Goal: Task Accomplishment & Management: Use online tool/utility

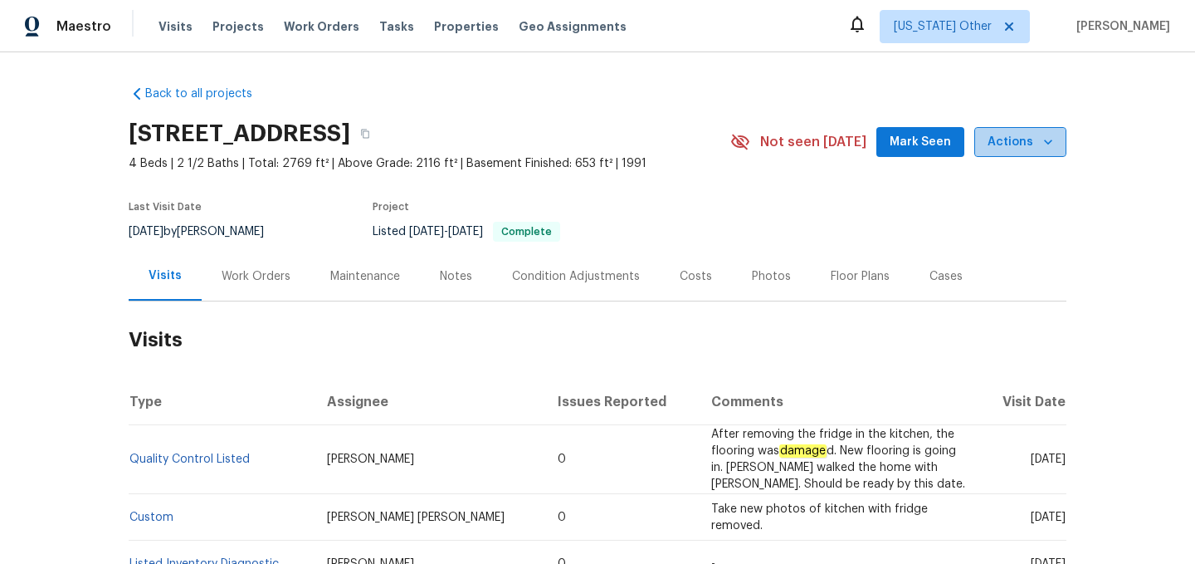
click at [1027, 143] on span "Actions" at bounding box center [1021, 142] width 66 height 21
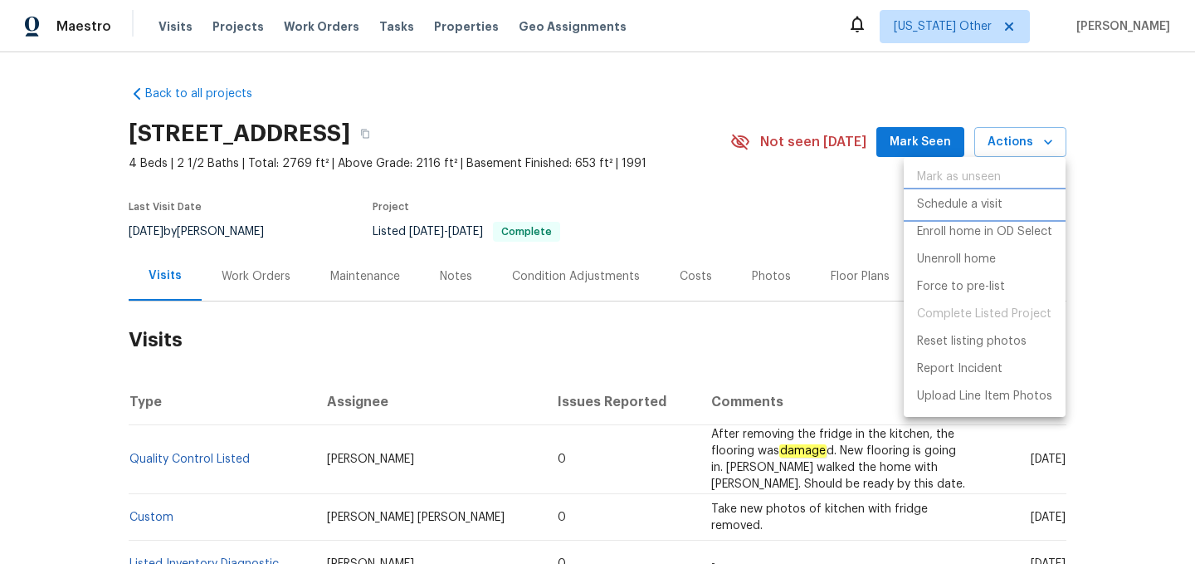
click at [981, 215] on li "Schedule a visit" at bounding box center [985, 204] width 162 height 27
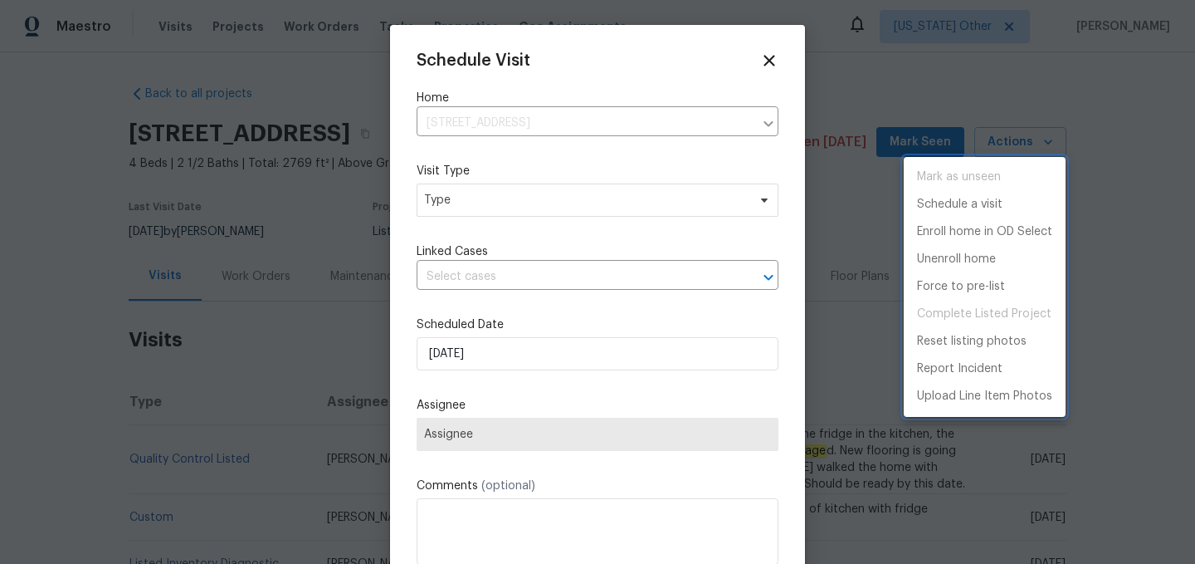
click at [528, 191] on div at bounding box center [597, 282] width 1195 height 564
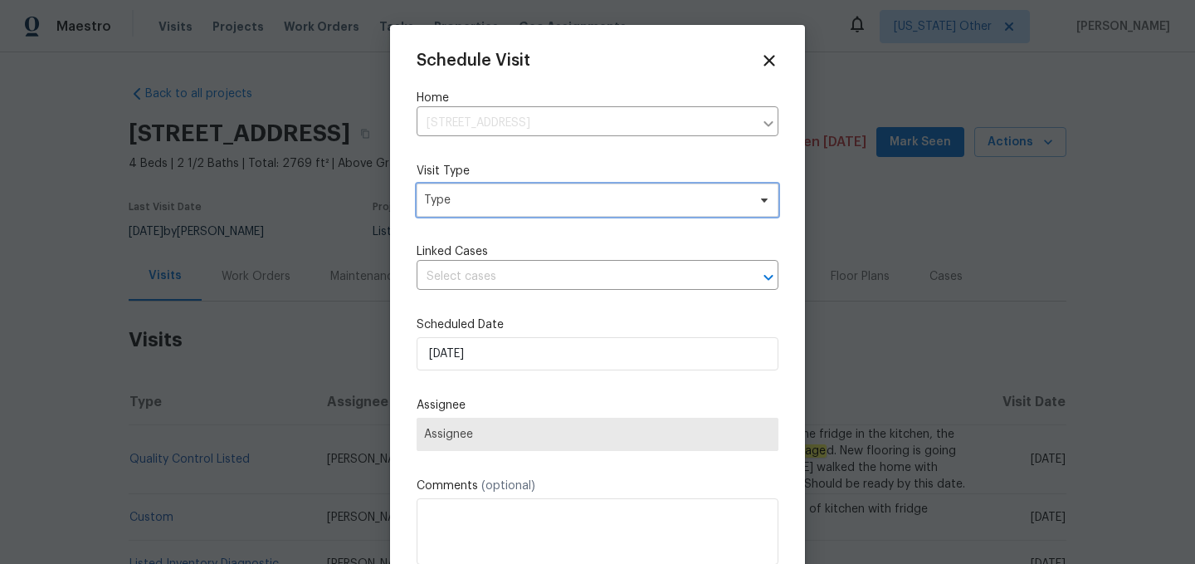
click at [524, 193] on span "Type" at bounding box center [585, 200] width 323 height 17
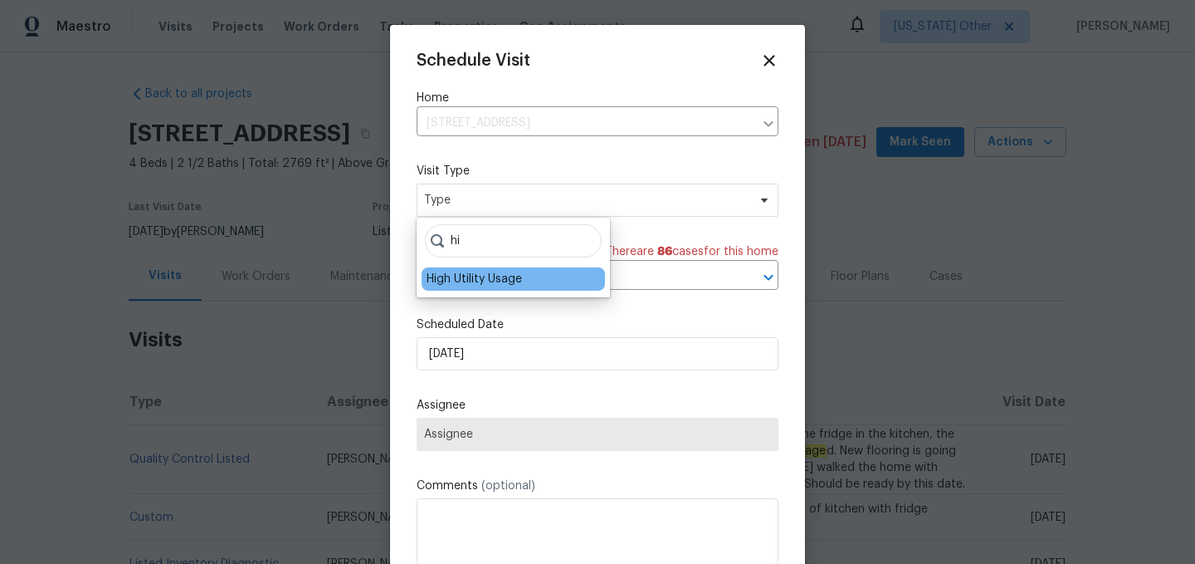
type input "hi"
click at [544, 275] on div "High Utility Usage" at bounding box center [513, 278] width 183 height 23
click at [520, 285] on div "High Utility Usage" at bounding box center [474, 279] width 95 height 17
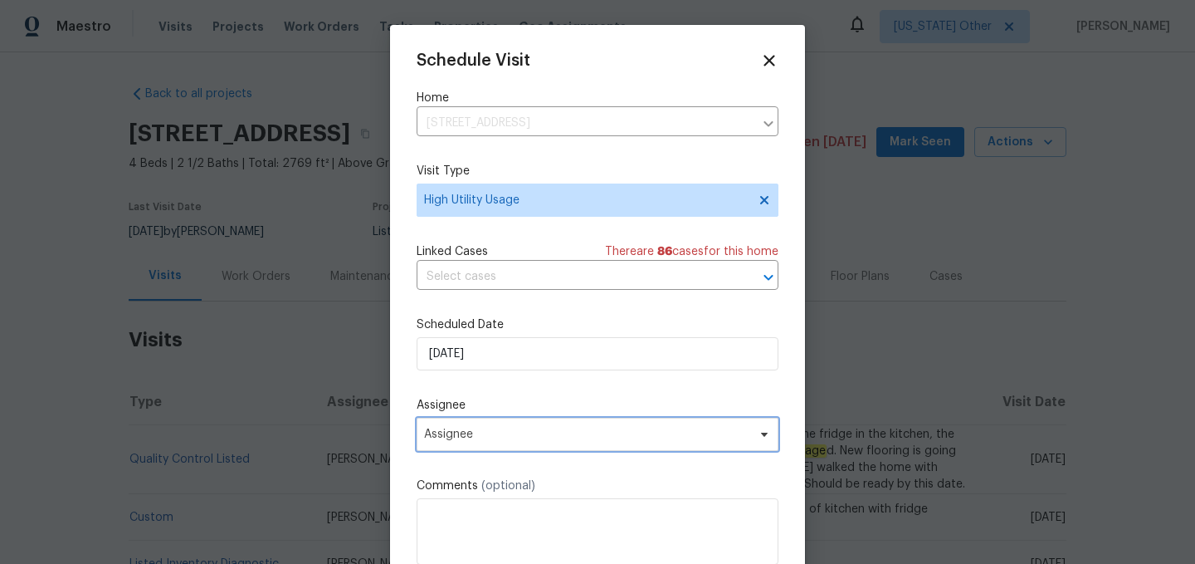
click at [507, 433] on span "Assignee" at bounding box center [586, 433] width 325 height 13
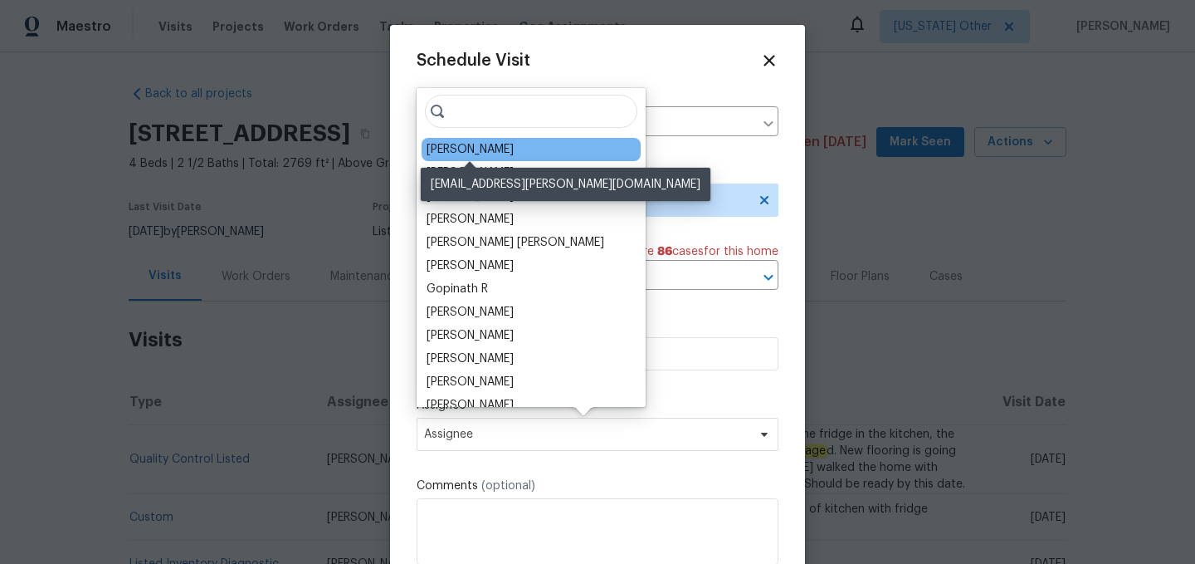
click at [472, 147] on div "Jaydon Entrekin" at bounding box center [470, 149] width 87 height 17
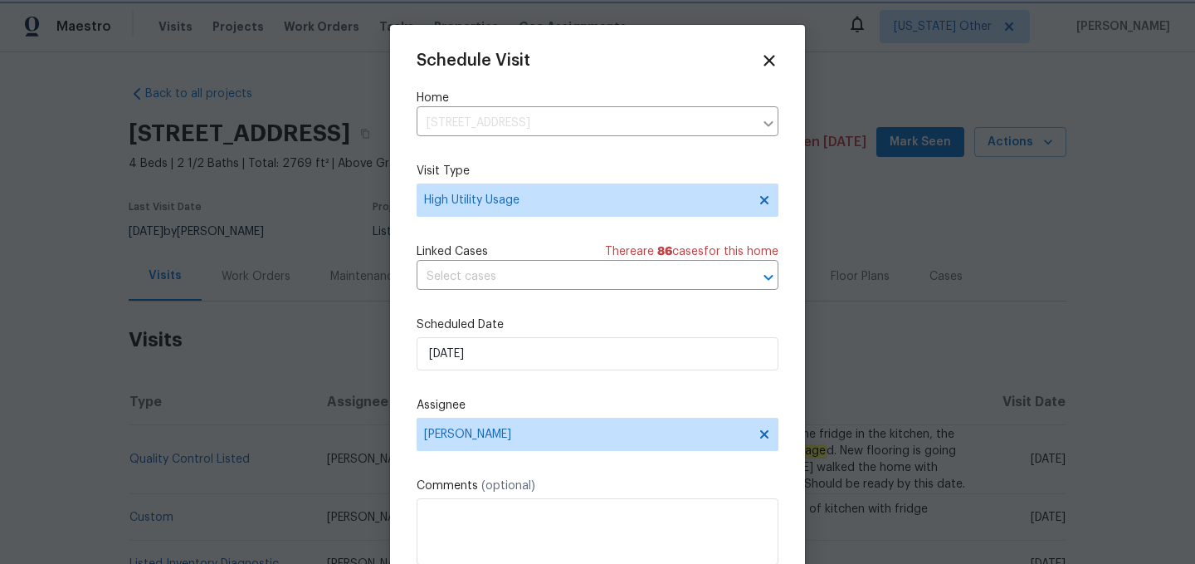
scroll to position [30, 0]
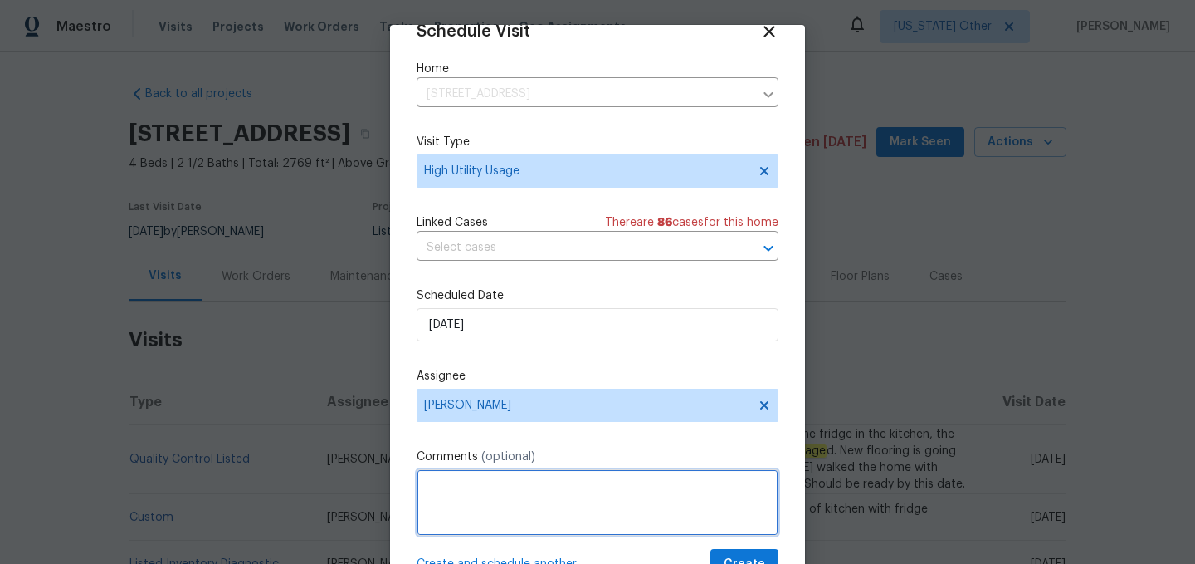
click at [488, 516] on textarea at bounding box center [598, 502] width 362 height 66
paste textarea "Hi team, we received a high usage of Water alerts from a utility company for th…"
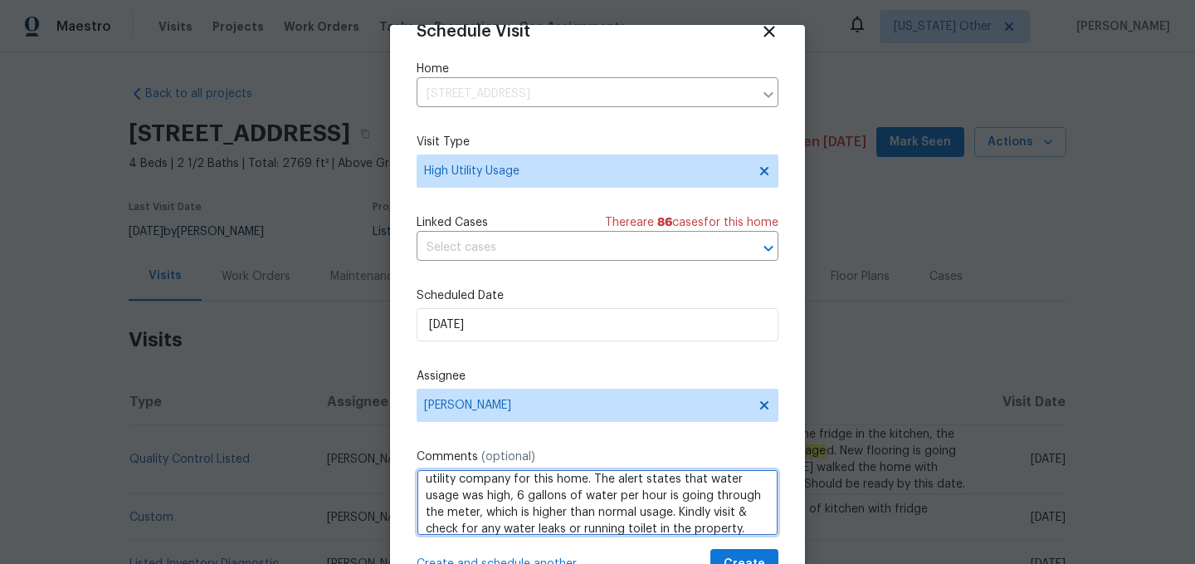
scroll to position [67, 0]
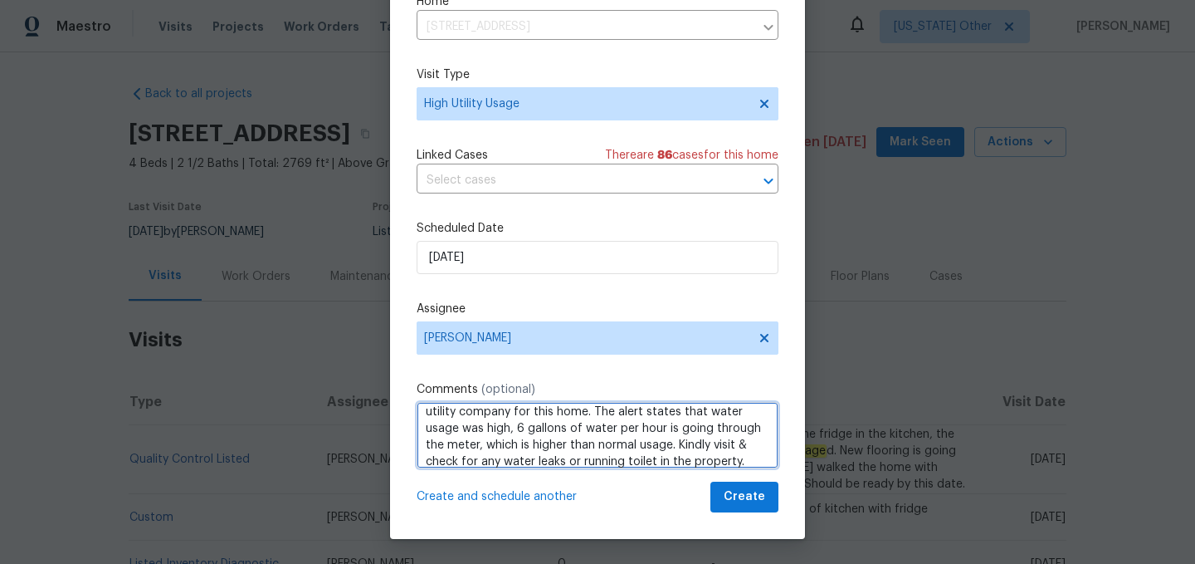
type textarea "Hi team, we received a high usage of Water alerts from a utility company for th…"
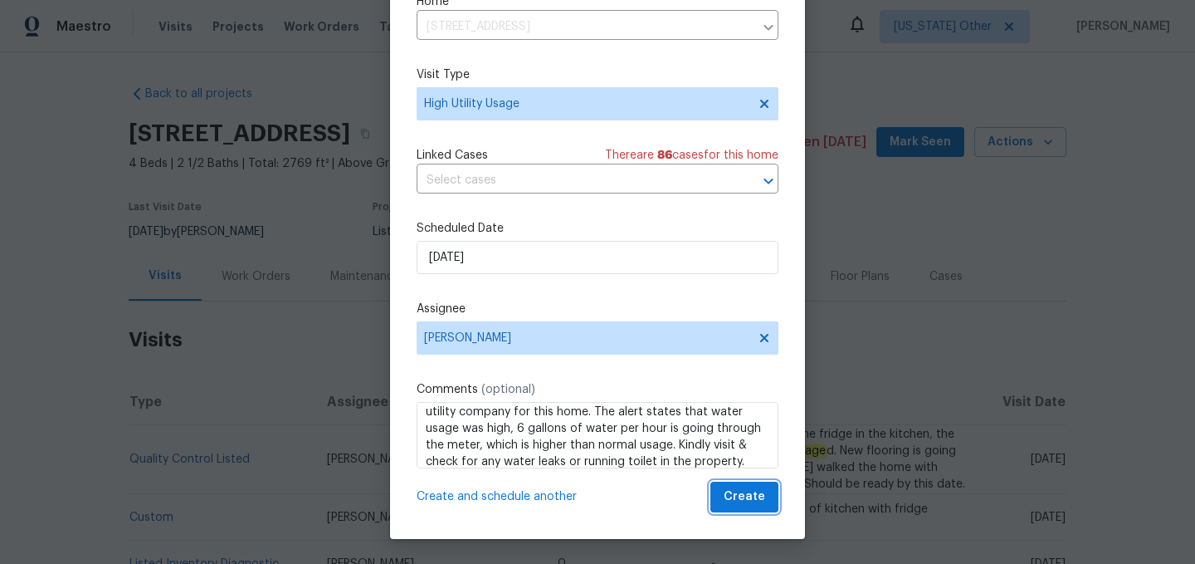
click at [743, 498] on span "Create" at bounding box center [744, 496] width 41 height 21
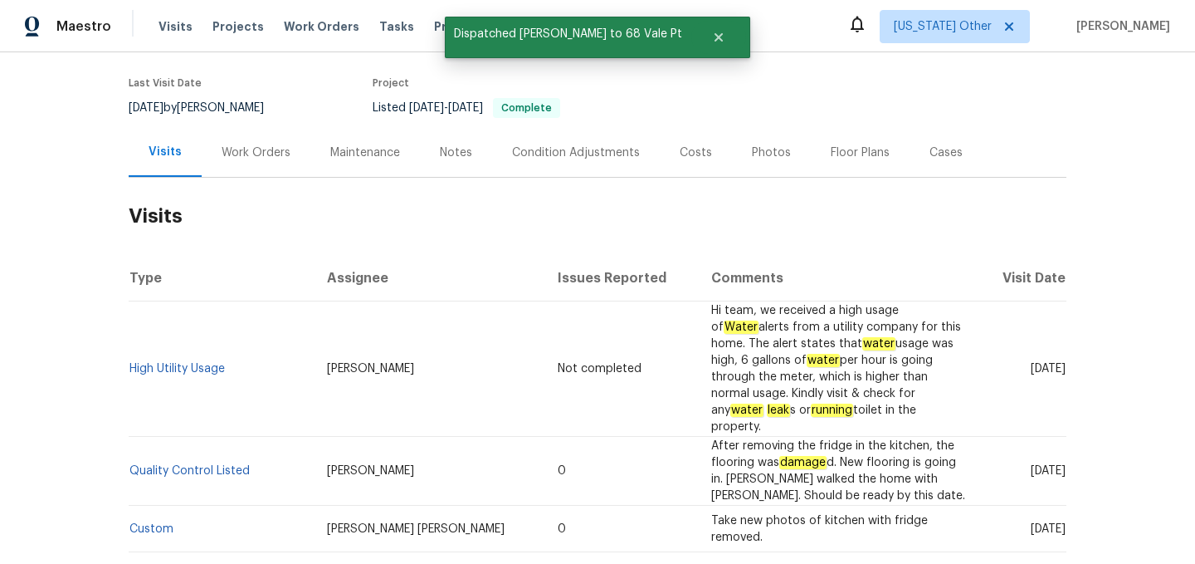
scroll to position [133, 0]
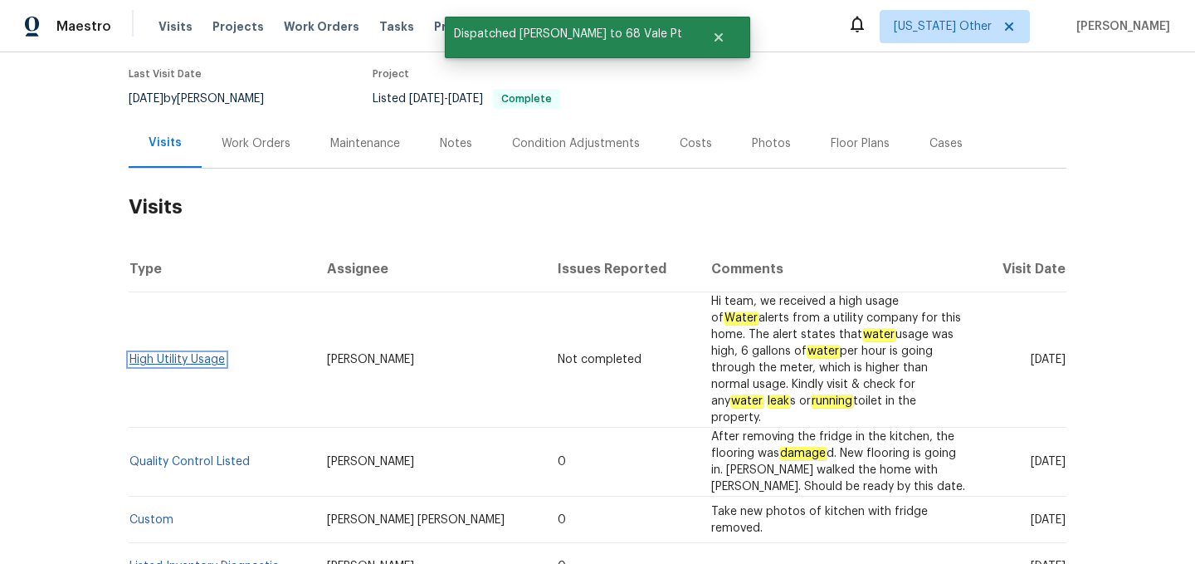
click at [157, 354] on link "High Utility Usage" at bounding box center [176, 360] width 95 height 12
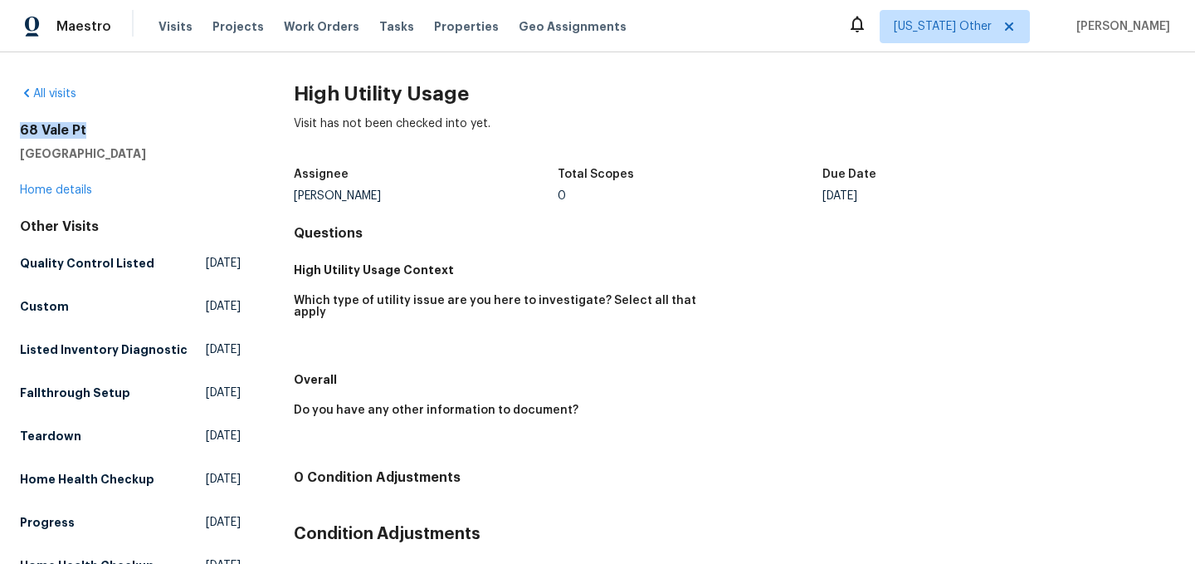
drag, startPoint x: 86, startPoint y: 132, endPoint x: 0, endPoint y: 132, distance: 86.3
click at [0, 132] on div "All visits 68 Vale Pt Newnan, GA 30265 Home details Other Visits Quality Contro…" at bounding box center [597, 307] width 1195 height 511
copy h2 "68 Vale Pt"
